Goal: Check status

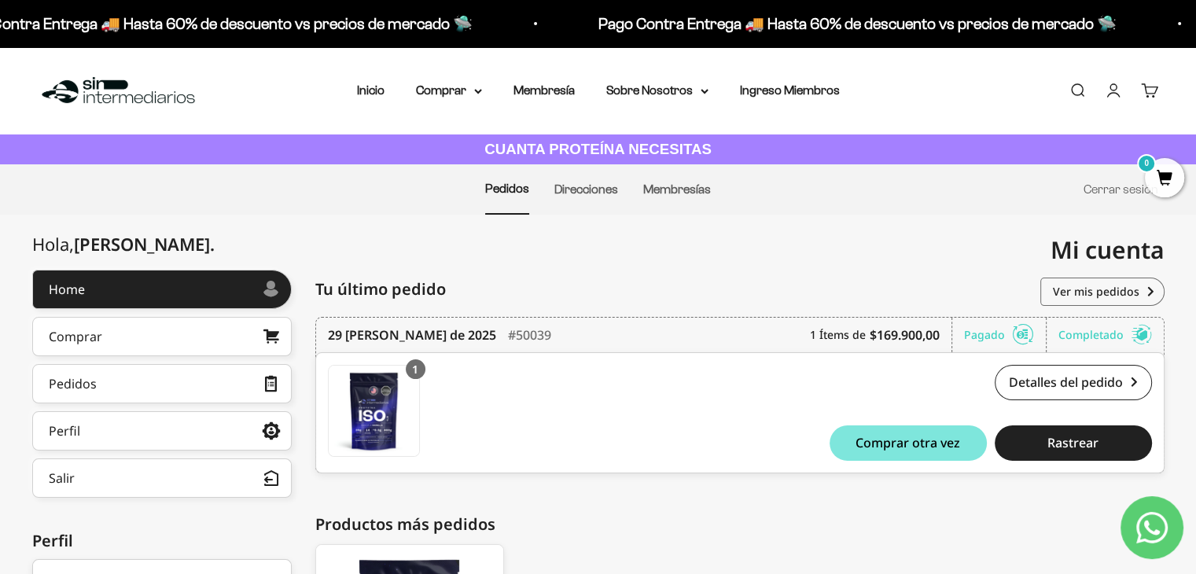
click at [1130, 529] on link "Contact us on WhatsApp" at bounding box center [1152, 527] width 63 height 63
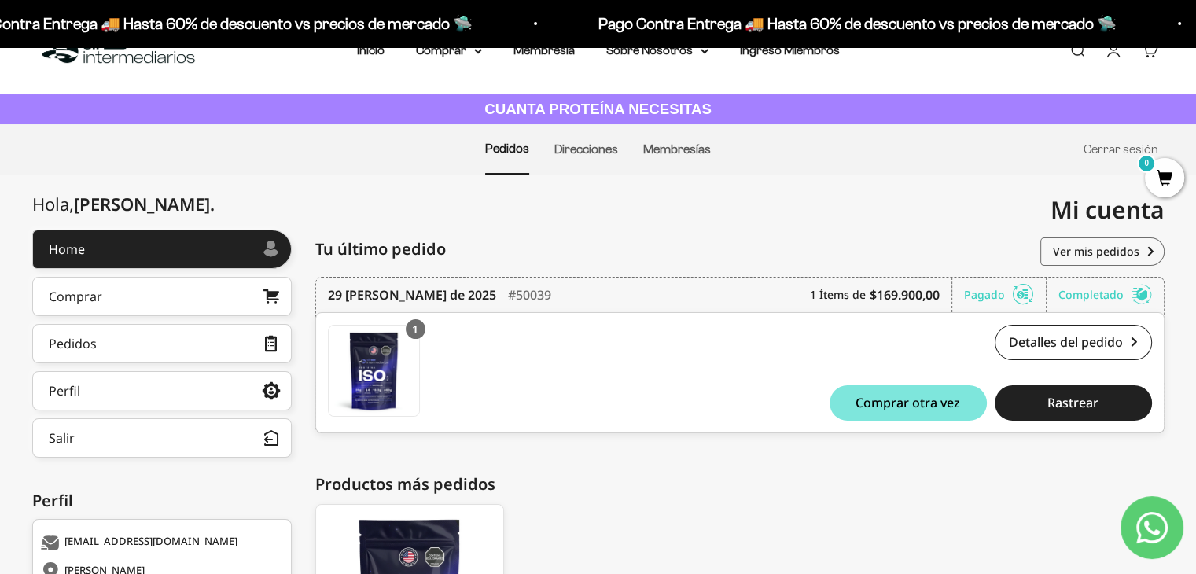
scroll to position [79, 0]
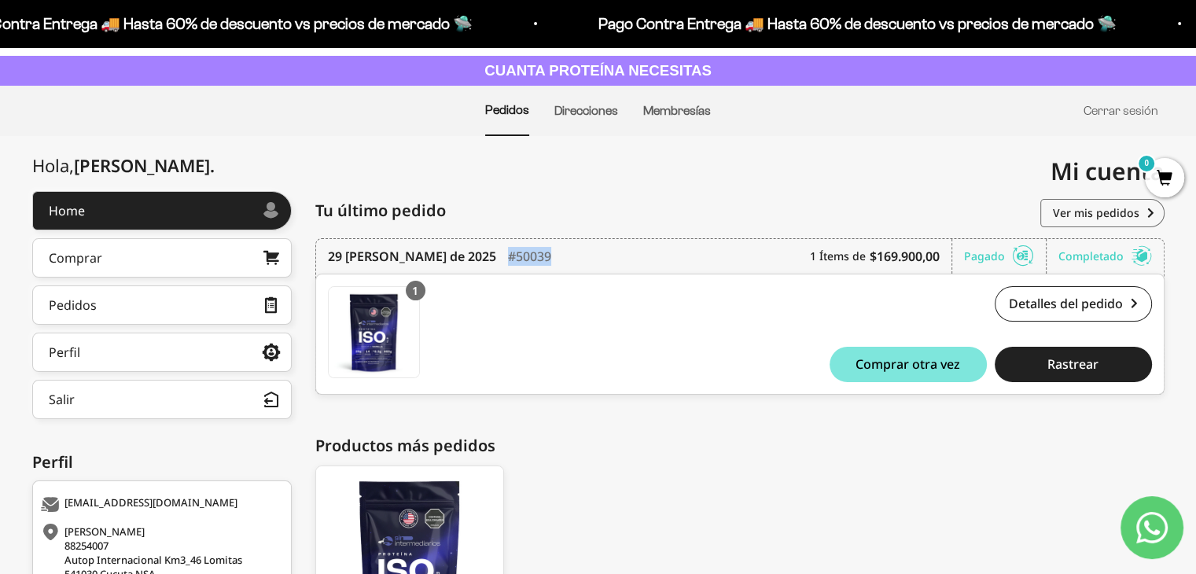
drag, startPoint x: 512, startPoint y: 256, endPoint x: 468, endPoint y: 262, distance: 44.4
click at [468, 262] on div "29 de agosto de 2025 #50039 1 Ítems de $169.900,00 Pagado Completado" at bounding box center [740, 256] width 824 height 35
copy div "#50039"
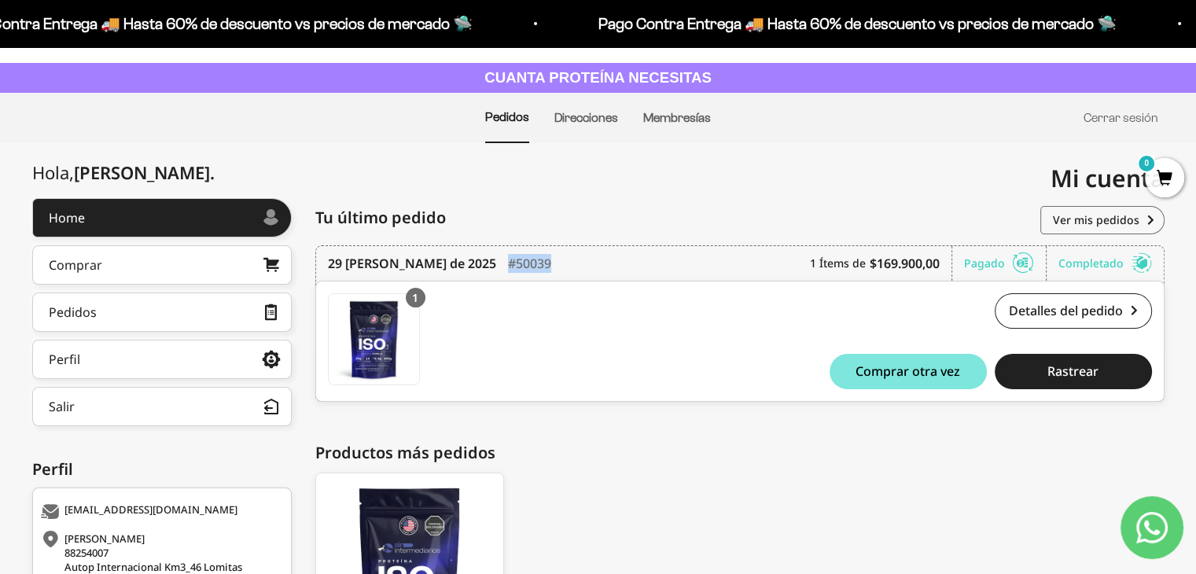
scroll to position [46, 0]
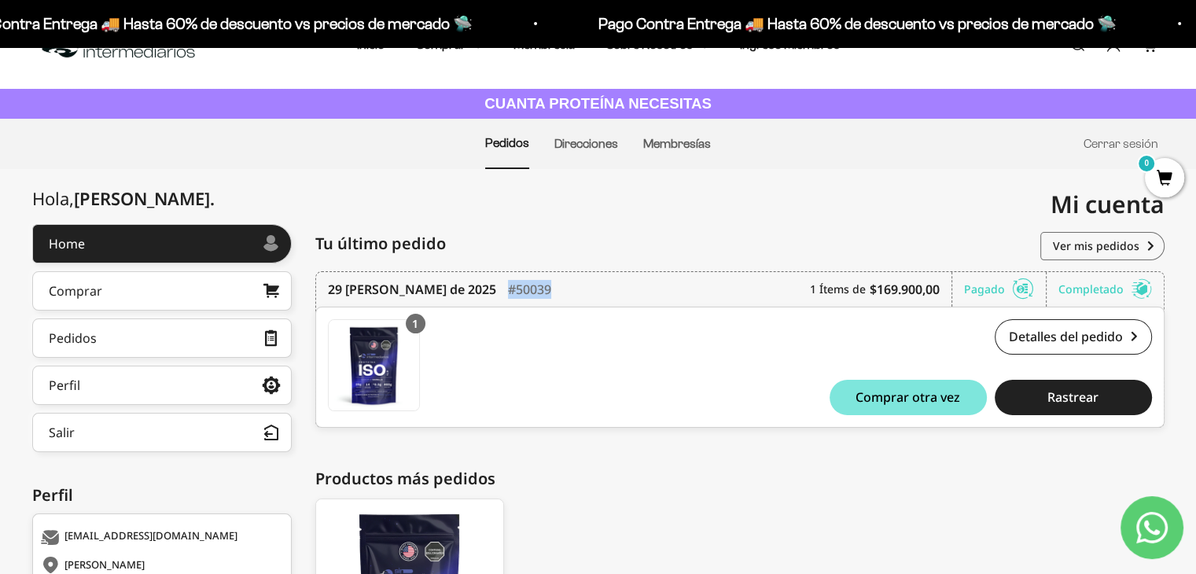
copy div "#50039"
